Goal: Task Accomplishment & Management: Manage account settings

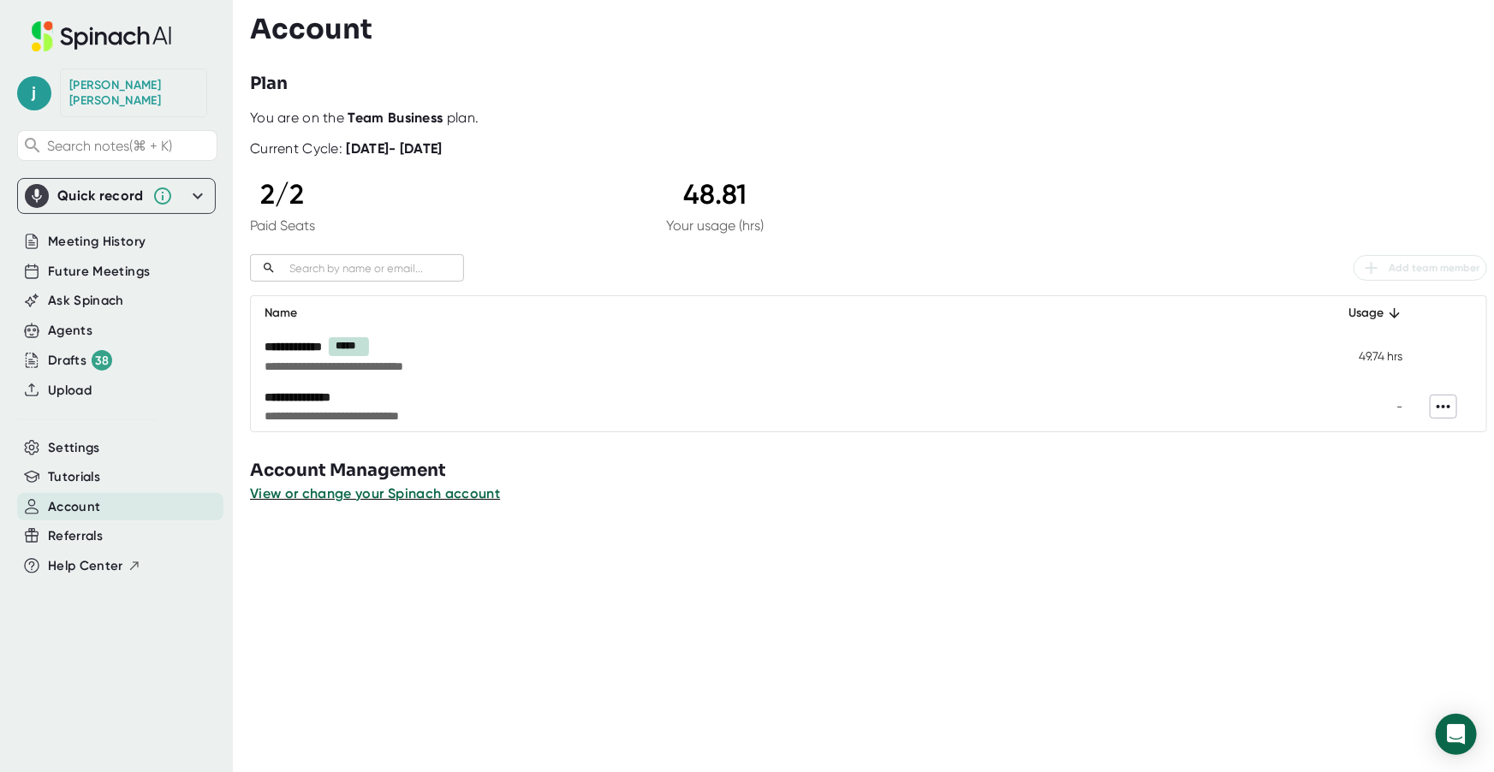
click at [1433, 399] on icon at bounding box center [1443, 406] width 21 height 21
click at [441, 402] on div at bounding box center [747, 386] width 1494 height 772
click at [655, 523] on div at bounding box center [872, 517] width 1244 height 26
click at [353, 412] on span "**********" at bounding box center [671, 416] width 812 height 17
click at [964, 448] on div at bounding box center [872, 451] width 1244 height 13
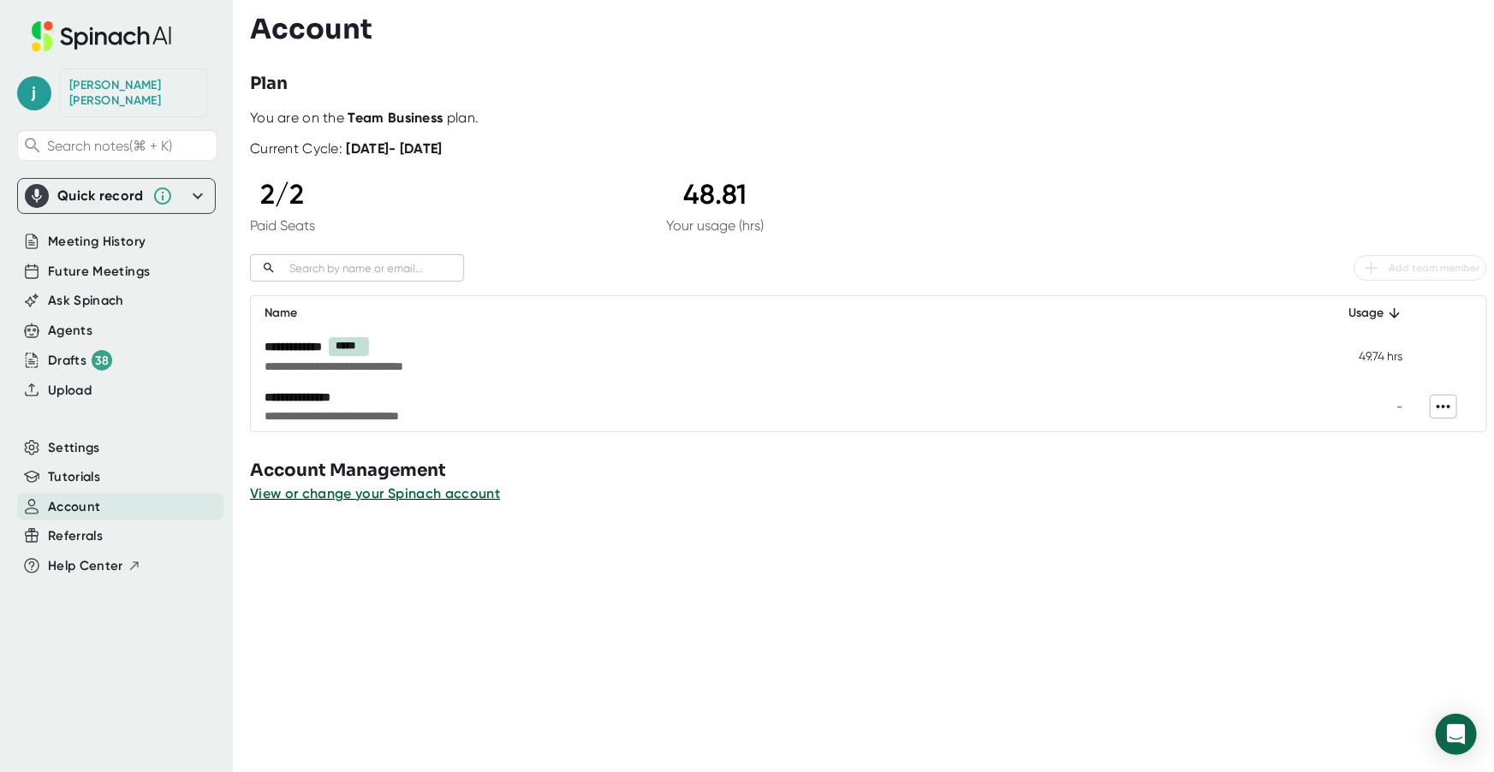
click at [1441, 406] on icon at bounding box center [1443, 406] width 21 height 21
click at [1391, 408] on div at bounding box center [747, 386] width 1494 height 772
click at [1391, 408] on td "-" at bounding box center [1364, 407] width 103 height 50
click at [80, 350] on div "Drafts 38" at bounding box center [80, 360] width 64 height 21
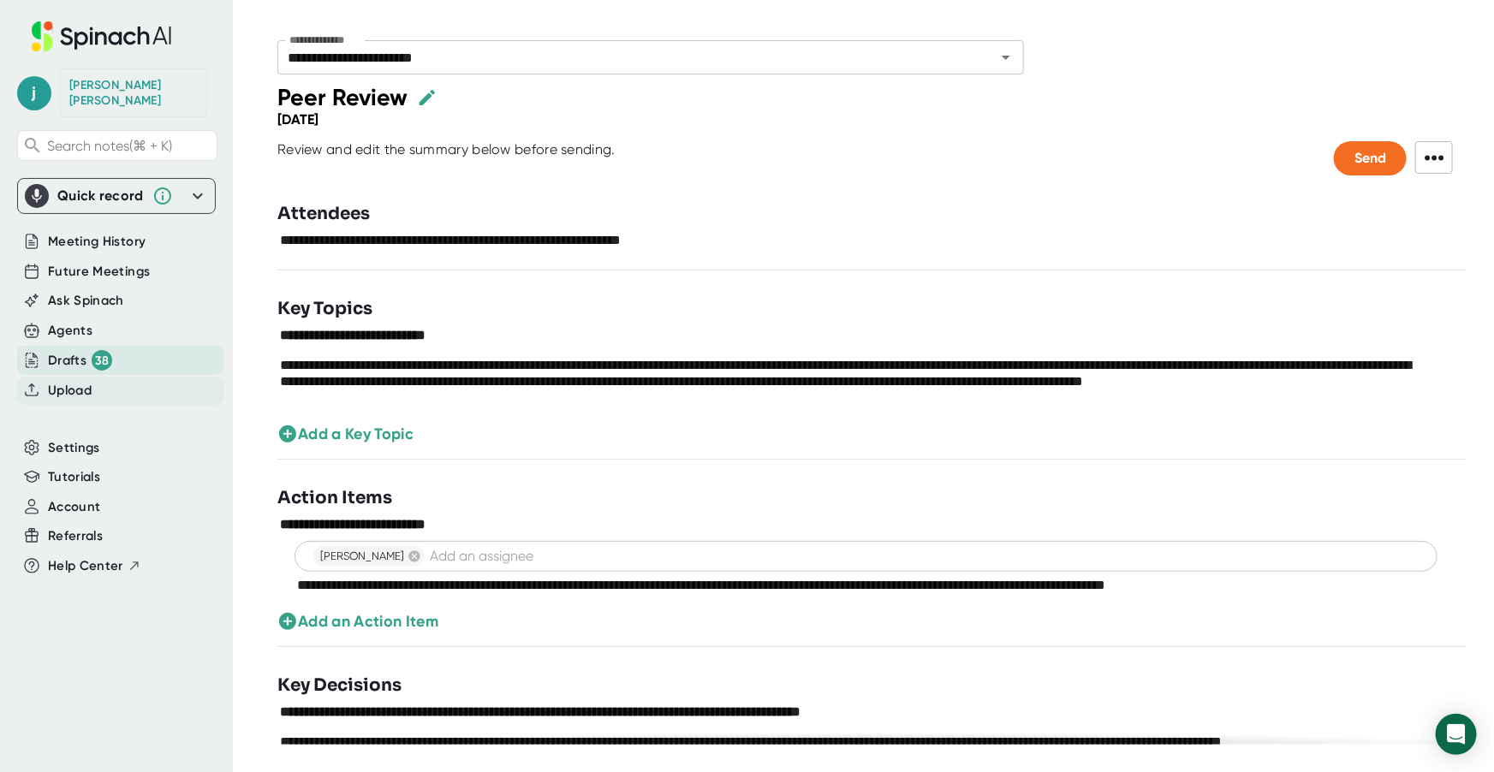
click at [74, 381] on span "Upload" at bounding box center [70, 391] width 44 height 20
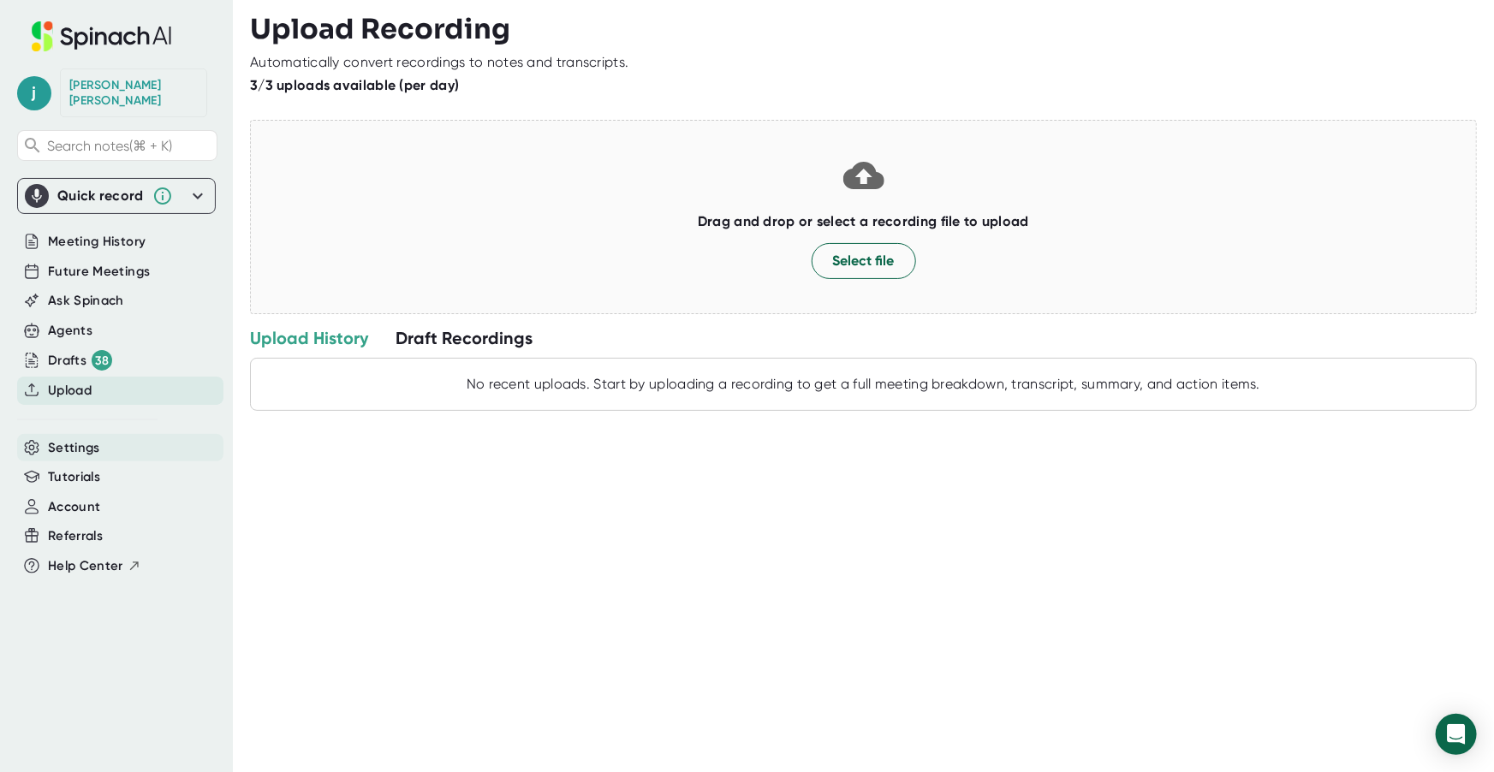
click at [81, 438] on span "Settings" at bounding box center [74, 448] width 52 height 20
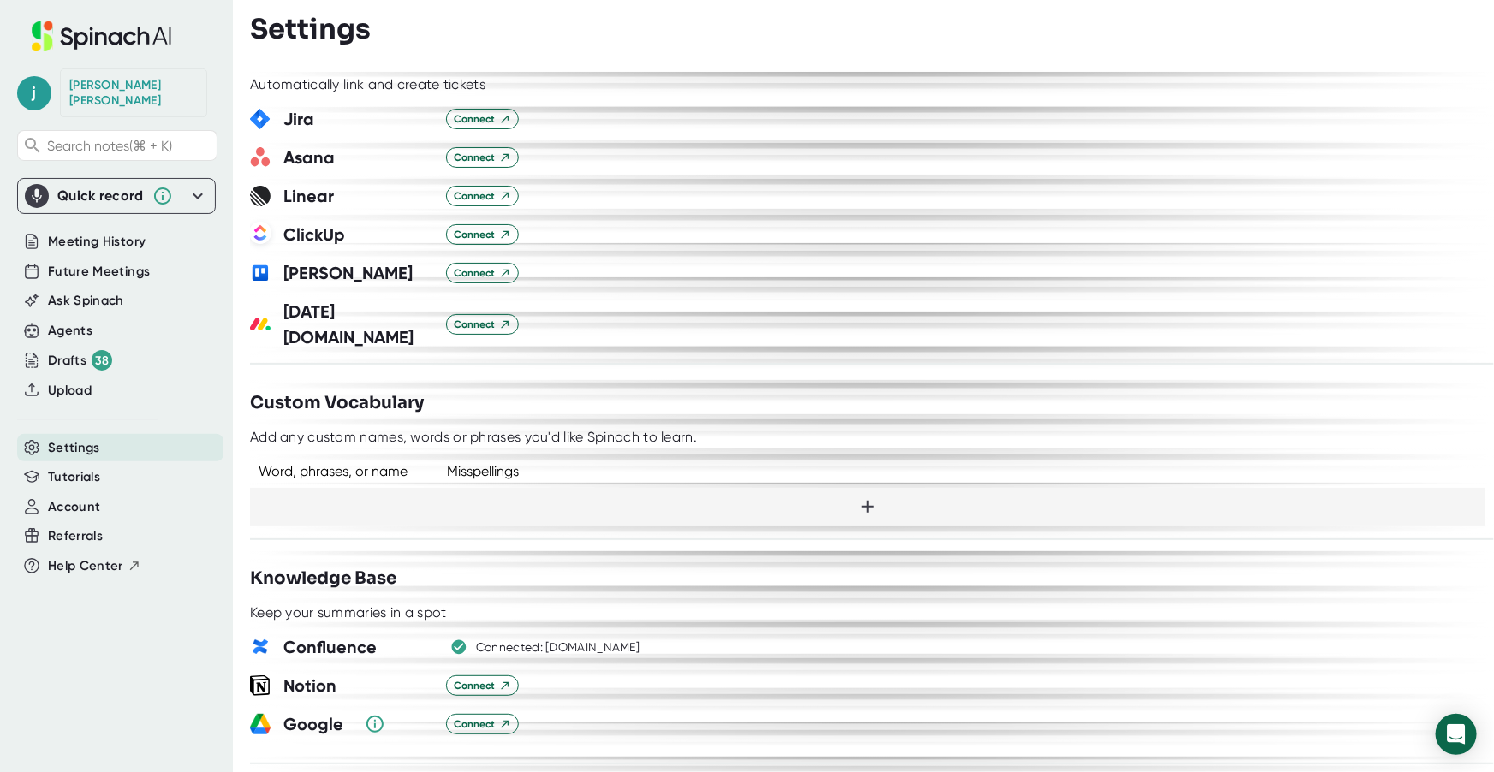
scroll to position [775, 0]
